Goal: Find contact information: Find contact information

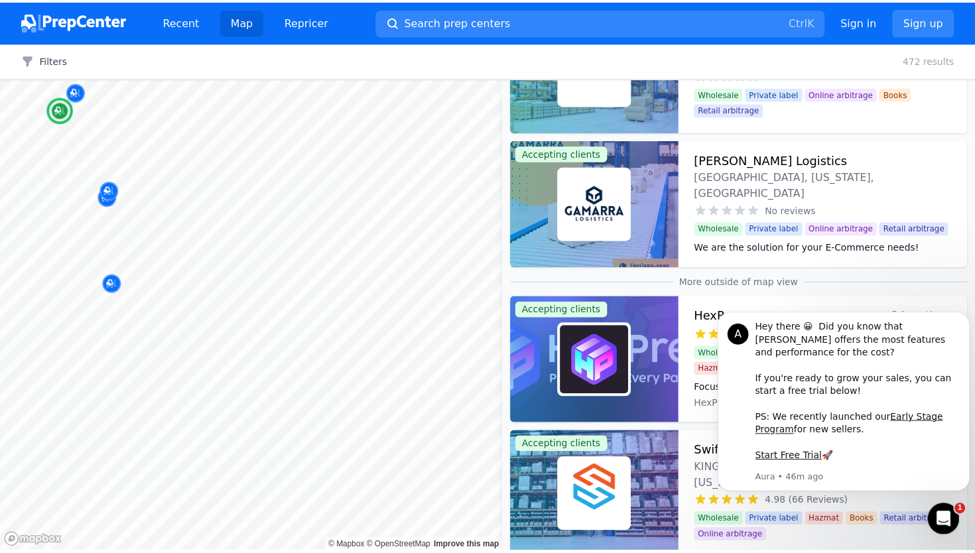
scroll to position [531, 0]
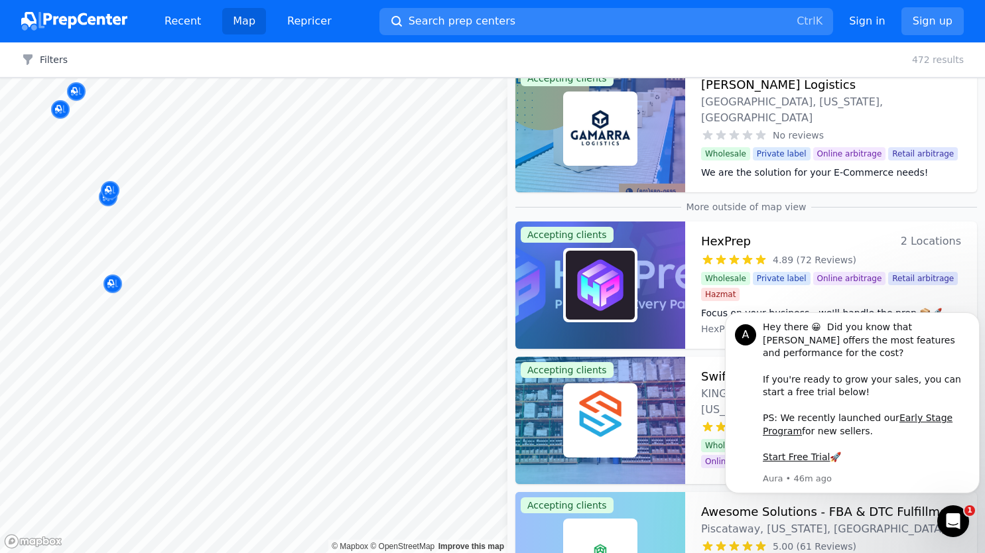
click at [924, 242] on span "2 Locations" at bounding box center [931, 241] width 60 height 19
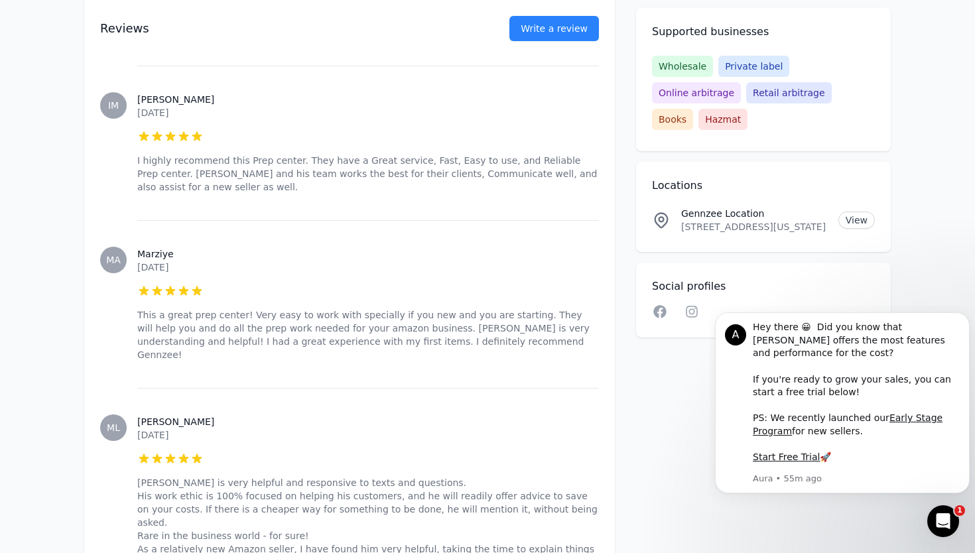
scroll to position [985, 0]
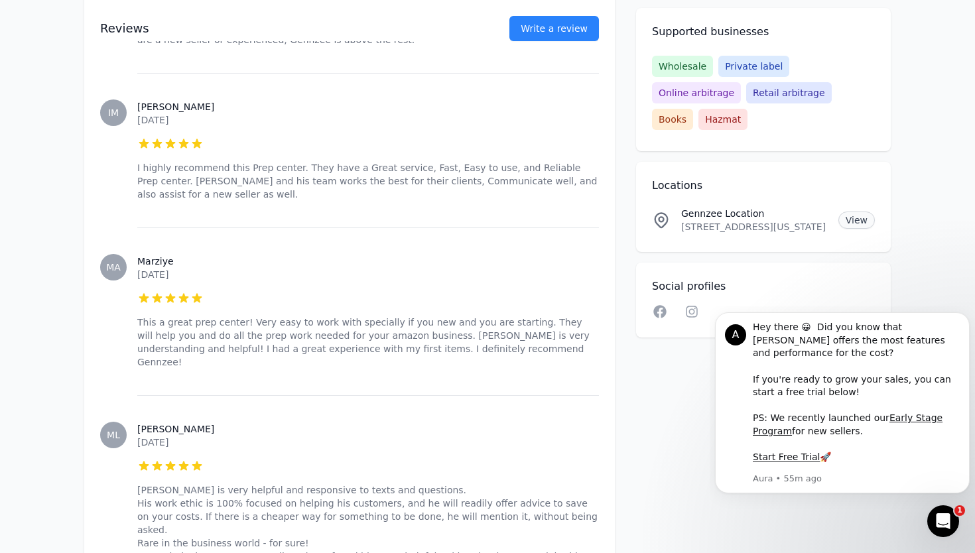
click at [856, 212] on link "View" at bounding box center [857, 220] width 36 height 17
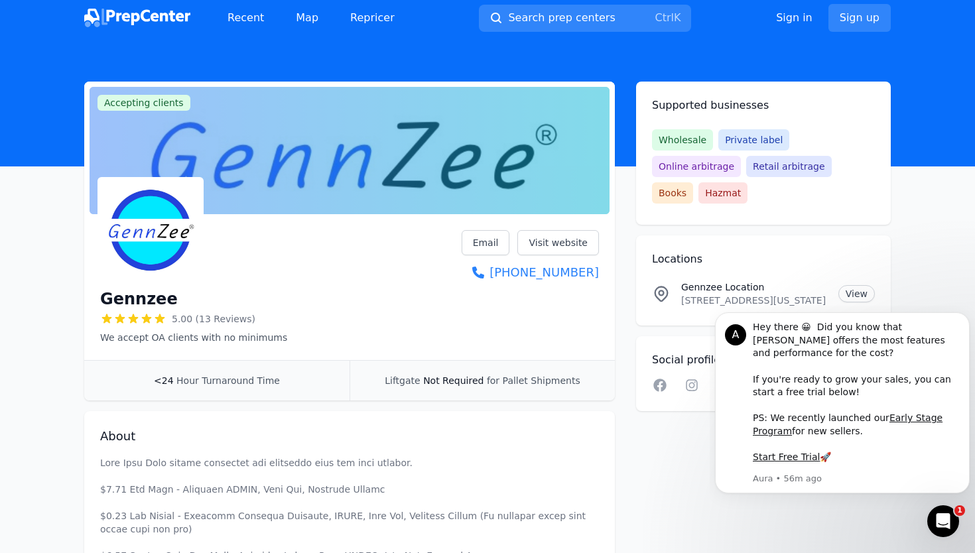
scroll to position [0, 0]
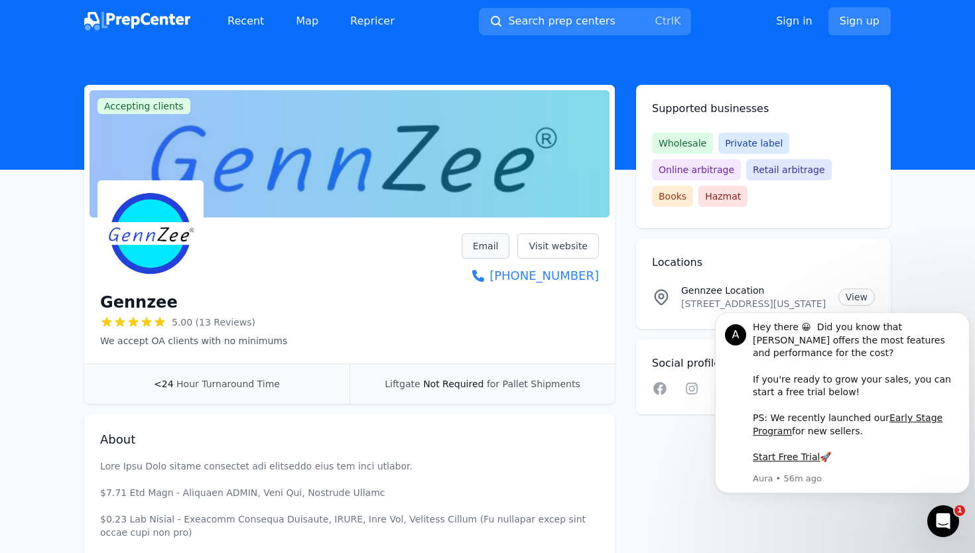
click at [493, 244] on link "Email" at bounding box center [486, 246] width 48 height 25
